Goal: Task Accomplishment & Management: Manage account settings

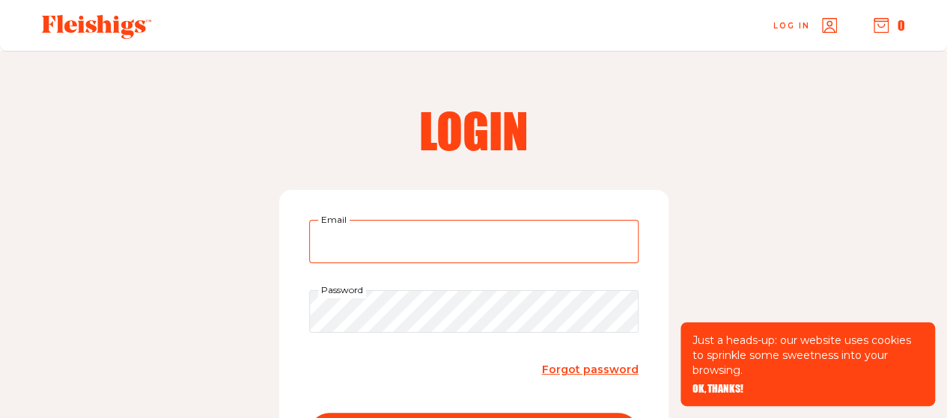
click at [546, 249] on input "Email" at bounding box center [473, 241] width 329 height 43
type input "[EMAIL_ADDRESS][DOMAIN_NAME]"
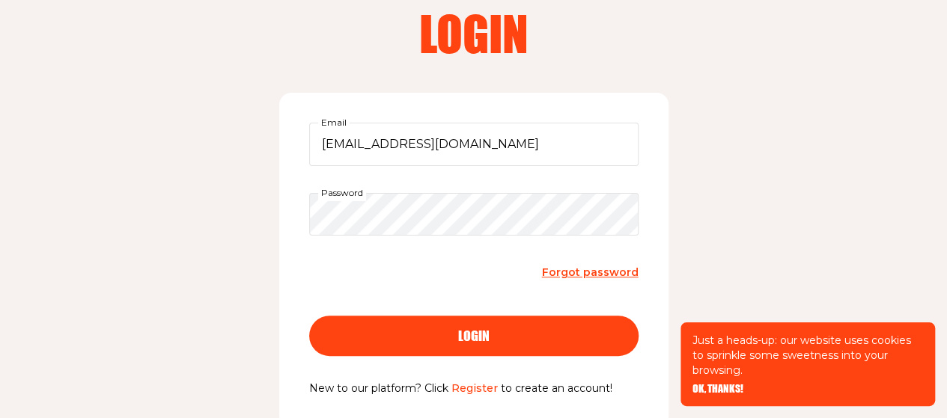
scroll to position [98, 0]
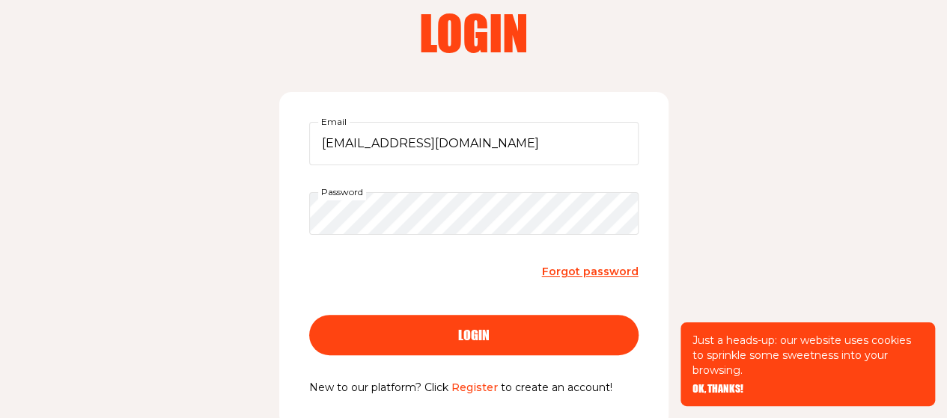
click at [539, 333] on div "login" at bounding box center [473, 335] width 269 height 13
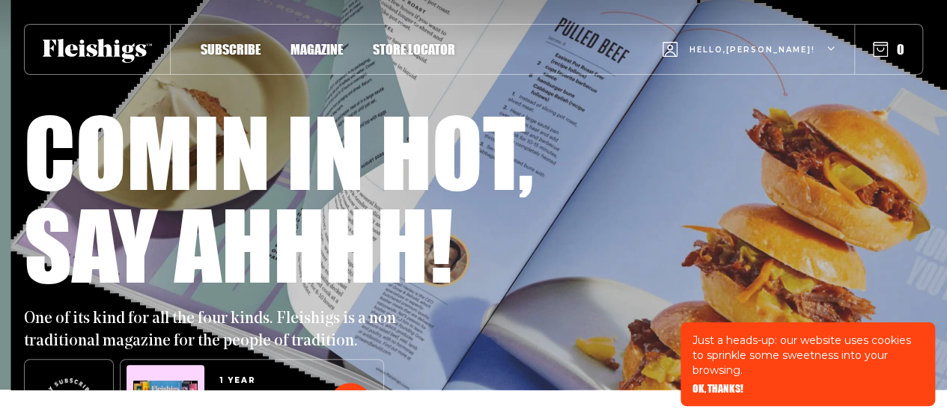
scroll to position [30, 0]
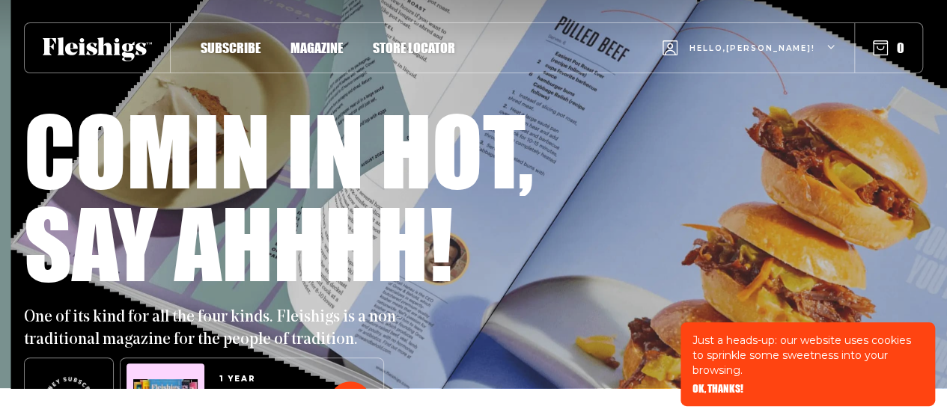
click at [828, 44] on icon "button" at bounding box center [831, 47] width 9 height 9
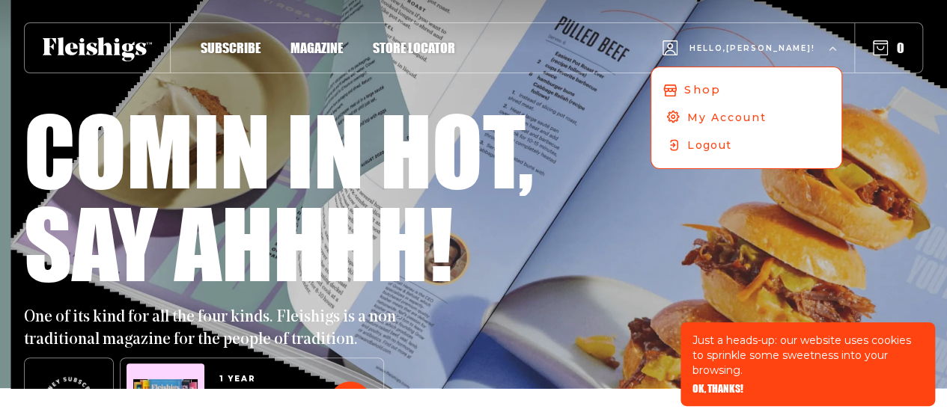
click at [790, 101] on link "Shop" at bounding box center [747, 90] width 200 height 29
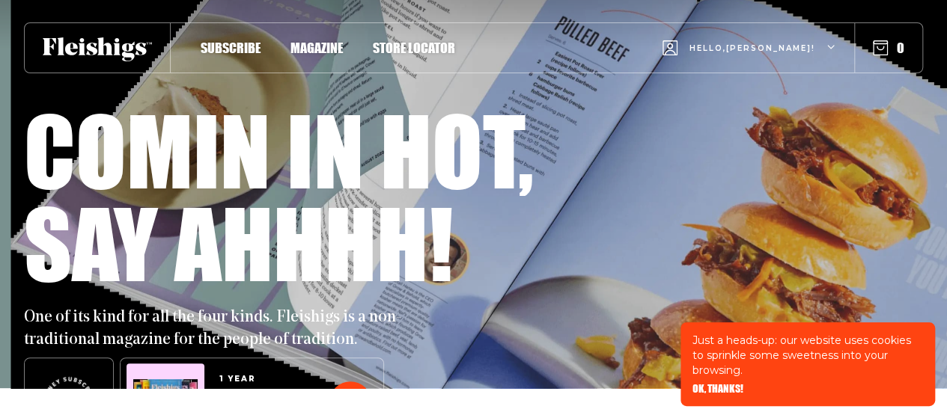
click at [821, 48] on div "Hello, Alison !" at bounding box center [749, 48] width 174 height 59
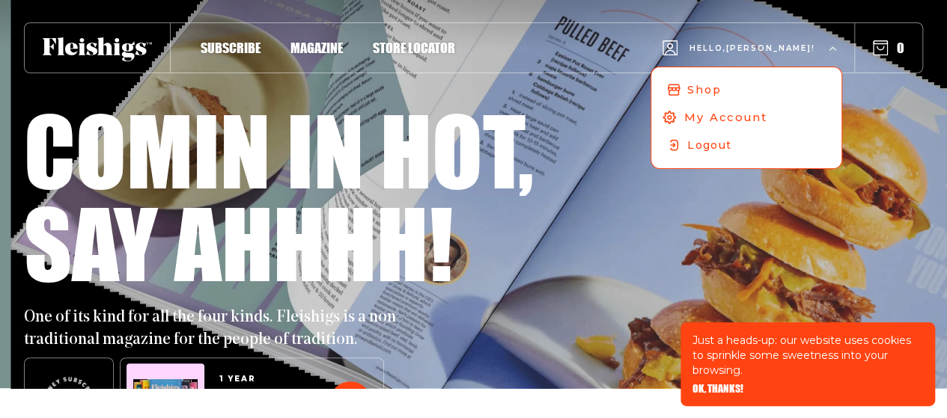
click at [767, 117] on span "My Account" at bounding box center [725, 117] width 83 height 16
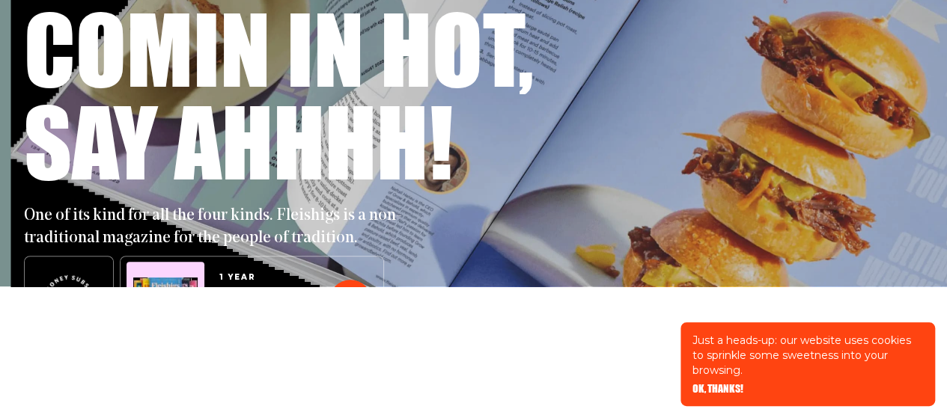
scroll to position [141, 0]
